Goal: Transaction & Acquisition: Book appointment/travel/reservation

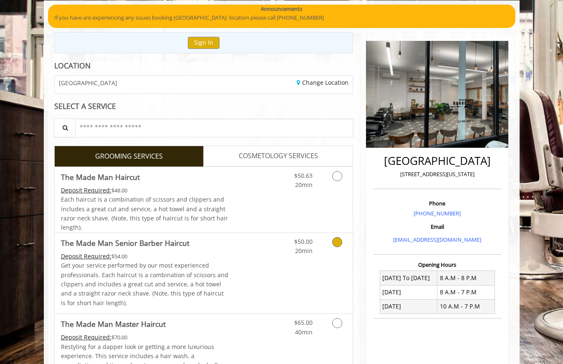
scroll to position [54, 0]
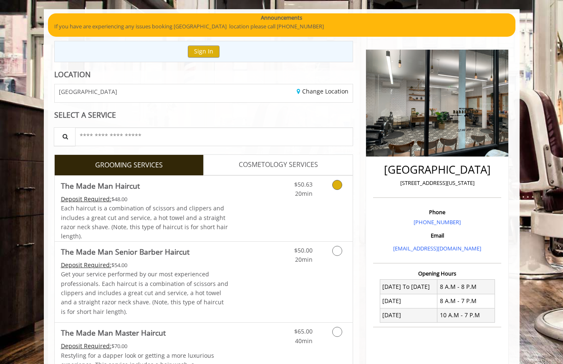
click at [334, 186] on icon "Grooming services" at bounding box center [337, 185] width 10 height 10
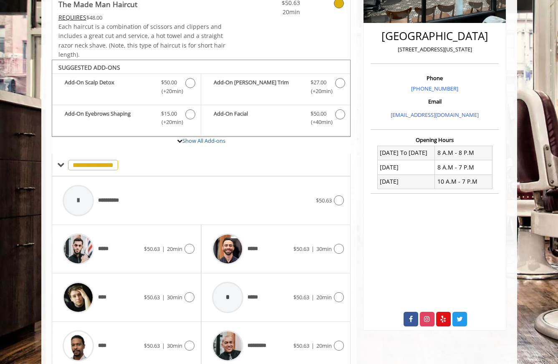
scroll to position [222, 0]
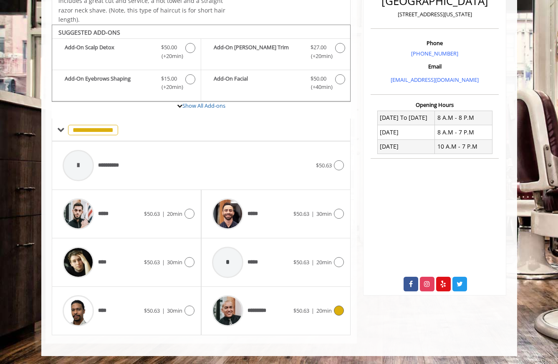
click at [340, 313] on icon at bounding box center [339, 310] width 10 height 10
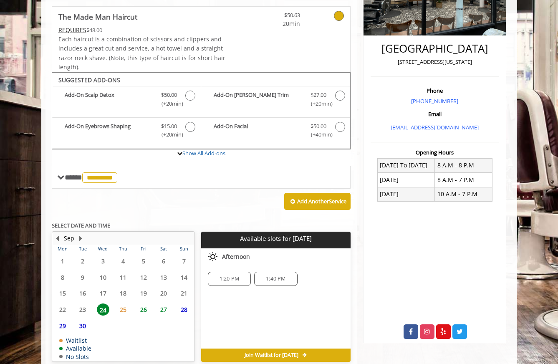
scroll to position [213, 0]
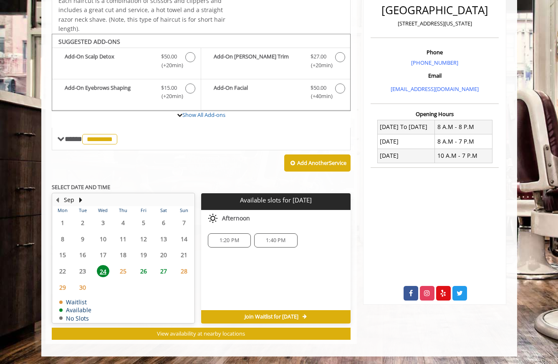
click at [145, 270] on span "26" at bounding box center [143, 271] width 13 height 12
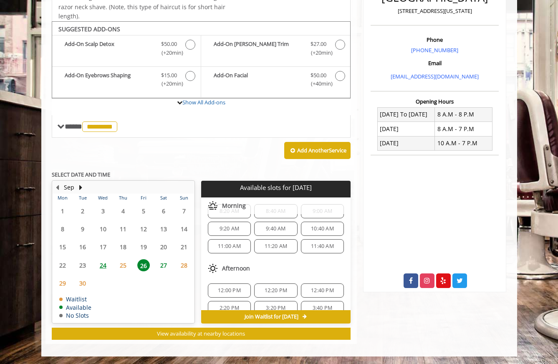
scroll to position [29, 0]
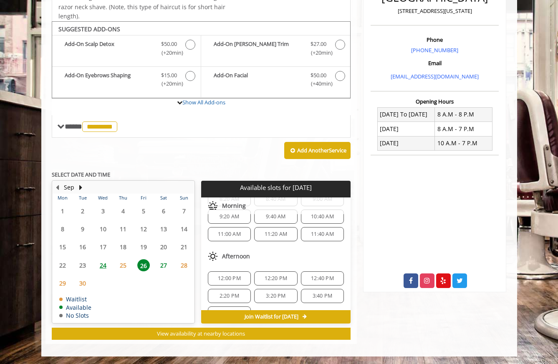
click at [238, 277] on span "12:00 PM" at bounding box center [229, 278] width 23 height 7
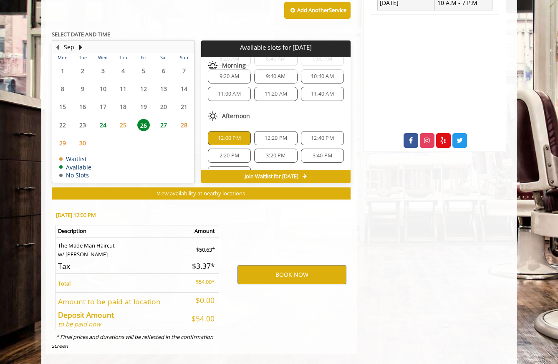
scroll to position [377, 0]
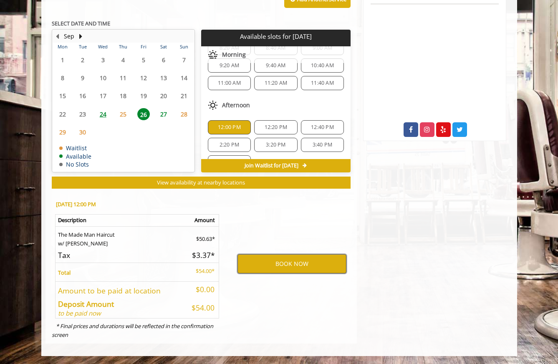
click at [281, 265] on button "BOOK NOW" at bounding box center [291, 263] width 109 height 19
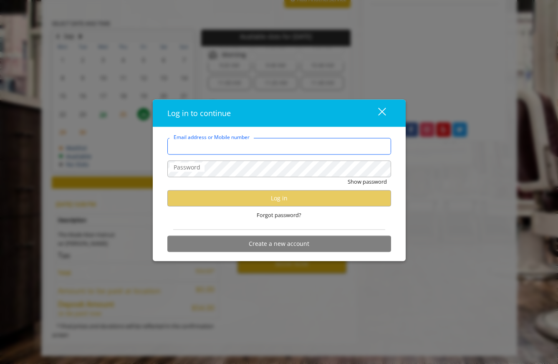
type input "**********"
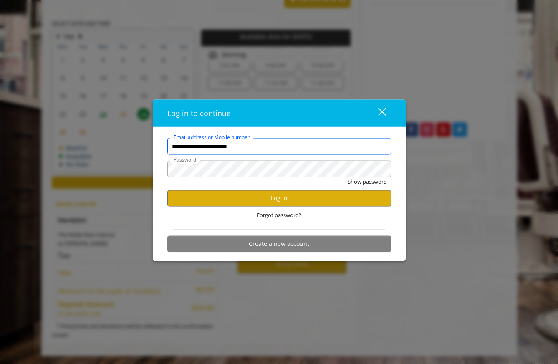
scroll to position [0, 0]
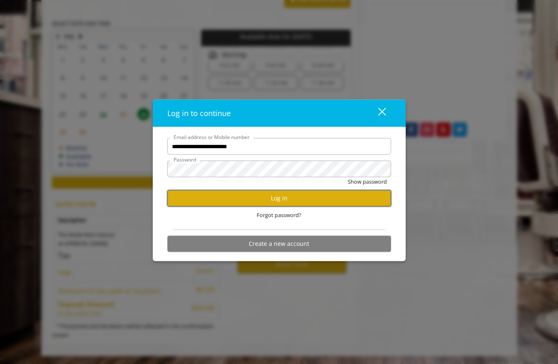
click at [278, 199] on button "Log in" at bounding box center [279, 198] width 224 height 16
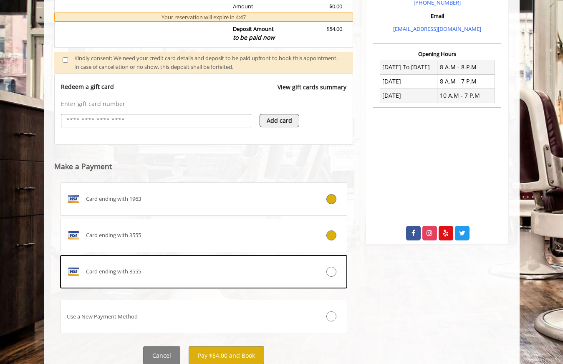
scroll to position [303, 0]
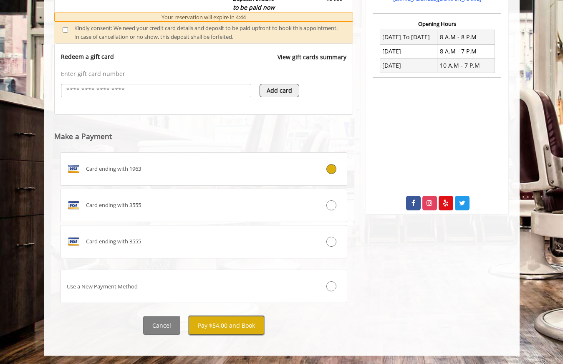
click at [227, 327] on button "Pay $54.00 and Book" at bounding box center [227, 325] width 76 height 19
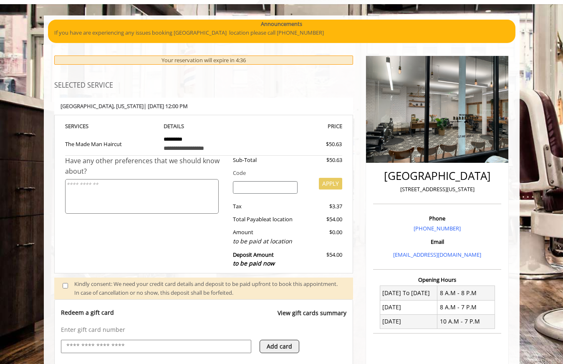
scroll to position [47, 0]
